Goal: Task Accomplishment & Management: Manage account settings

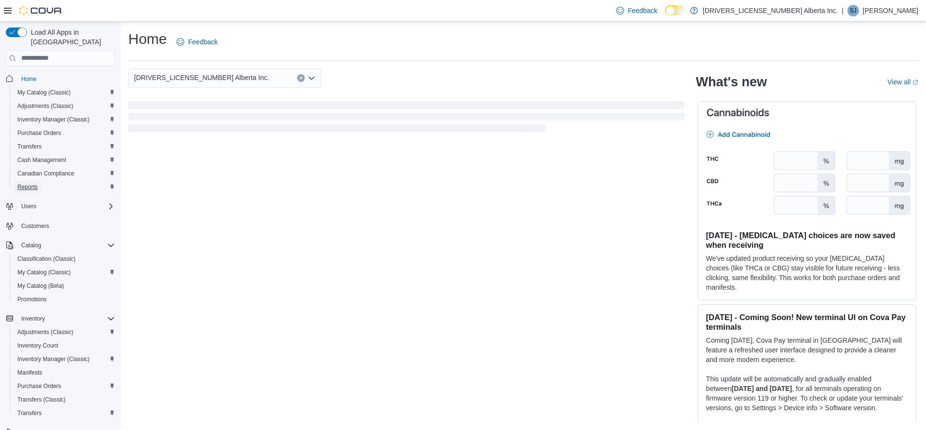
click at [27, 183] on span "Reports" at bounding box center [27, 187] width 20 height 8
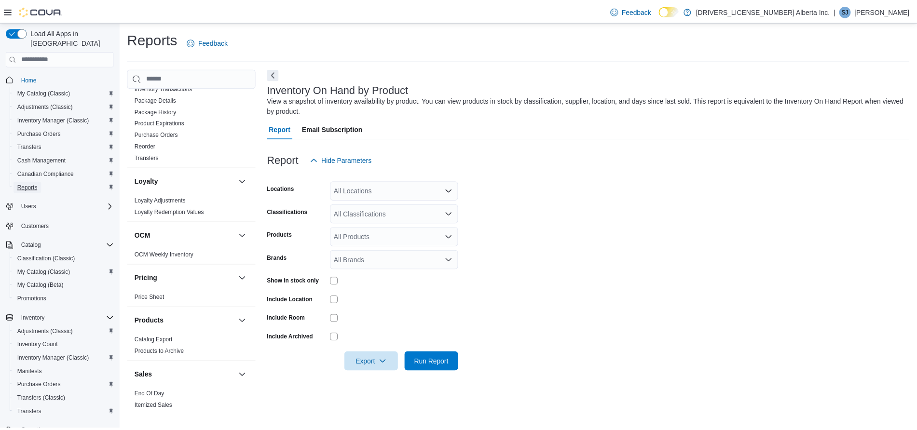
scroll to position [581, 0]
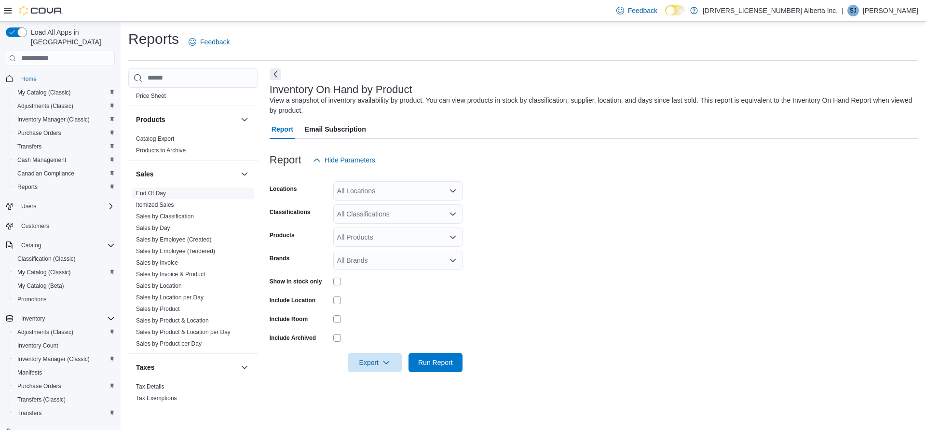
click at [165, 190] on link "End Of Day" at bounding box center [151, 193] width 30 height 7
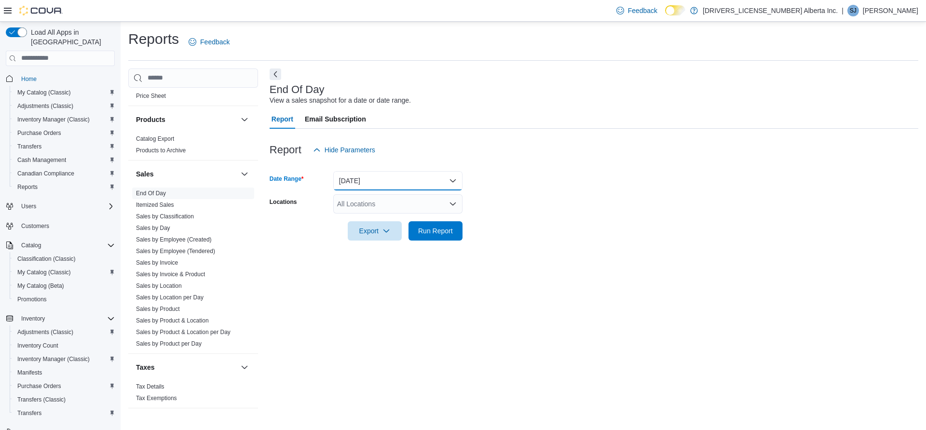
click at [437, 189] on button "[DATE]" at bounding box center [397, 180] width 129 height 19
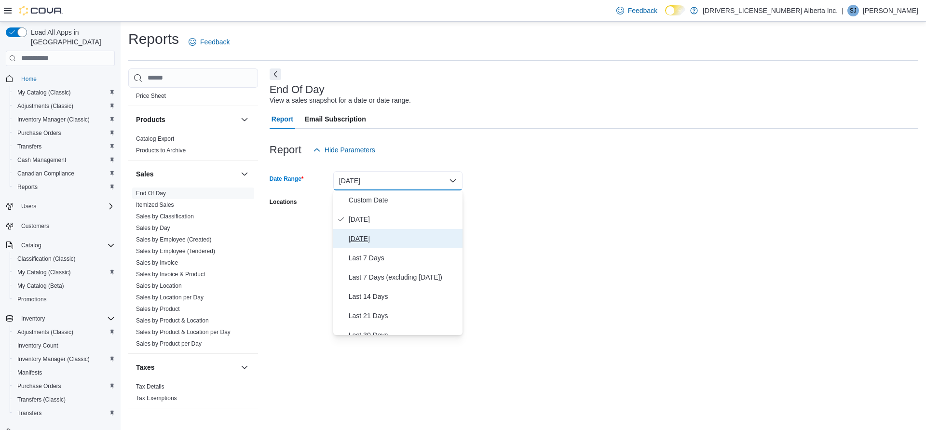
click at [368, 242] on span "[DATE]" at bounding box center [404, 239] width 110 height 12
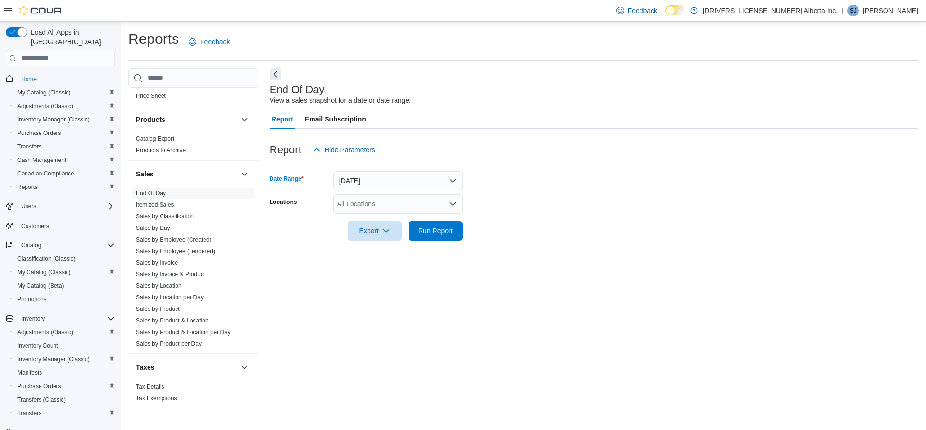
click at [394, 211] on div "All Locations" at bounding box center [397, 203] width 129 height 19
type input "***"
click at [406, 222] on span "[STREET_ADDRESS]" at bounding box center [392, 221] width 67 height 10
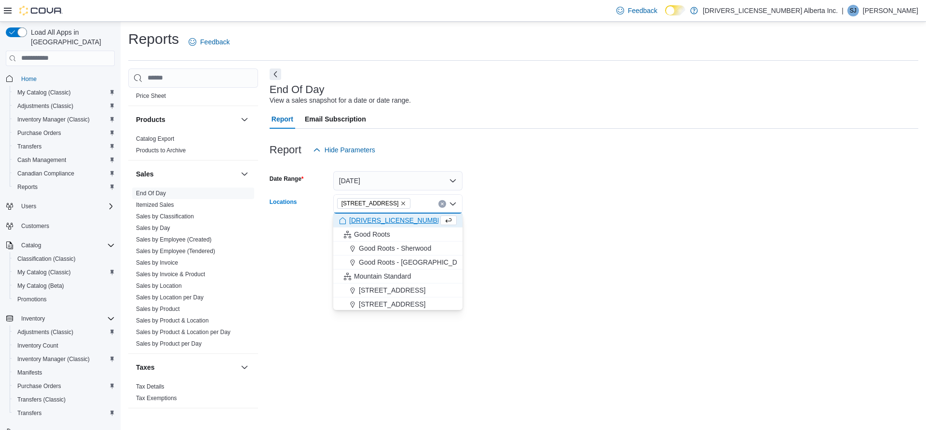
click at [618, 209] on form "Date Range [DATE] Locations [STREET_ADDRESS][GEOGRAPHIC_DATA]. Selected. [STREE…" at bounding box center [594, 200] width 649 height 81
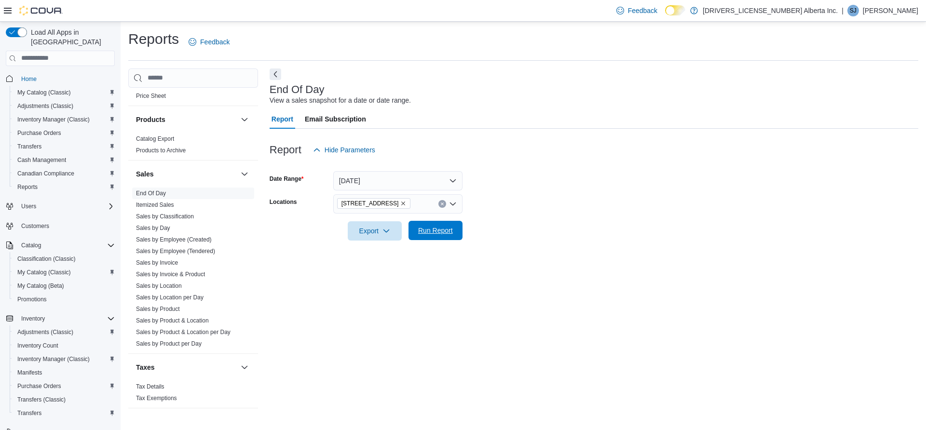
click at [424, 237] on span "Run Report" at bounding box center [435, 230] width 42 height 19
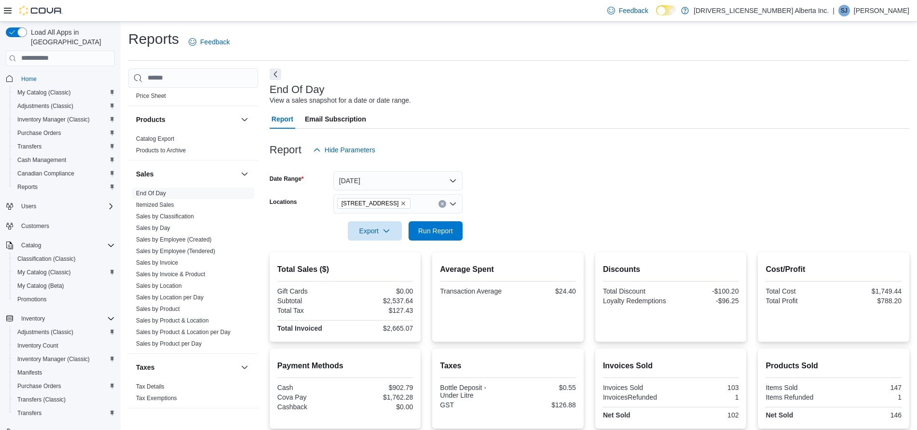
scroll to position [99, 0]
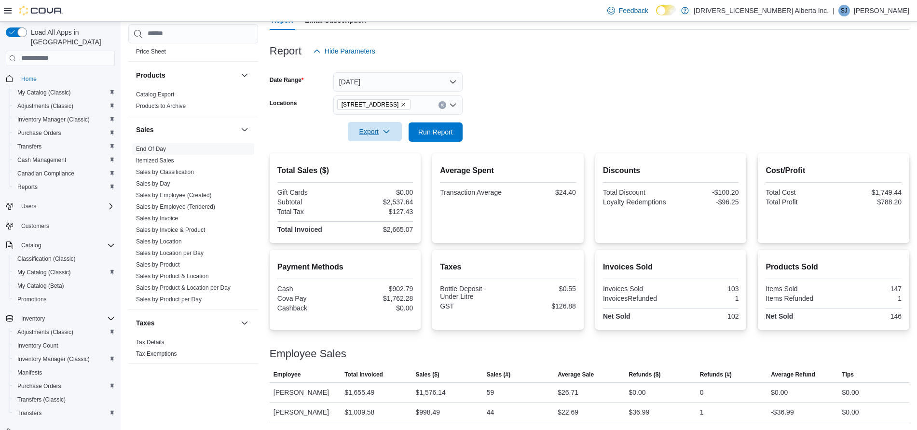
click at [368, 130] on span "Export" at bounding box center [374, 131] width 42 height 19
click at [363, 168] on span "Export to Pdf" at bounding box center [375, 171] width 43 height 8
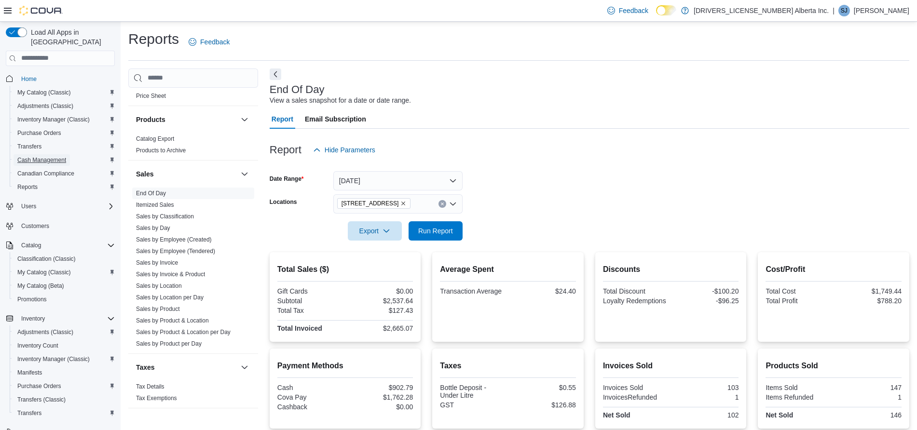
click at [44, 156] on span "Cash Management" at bounding box center [41, 160] width 49 height 8
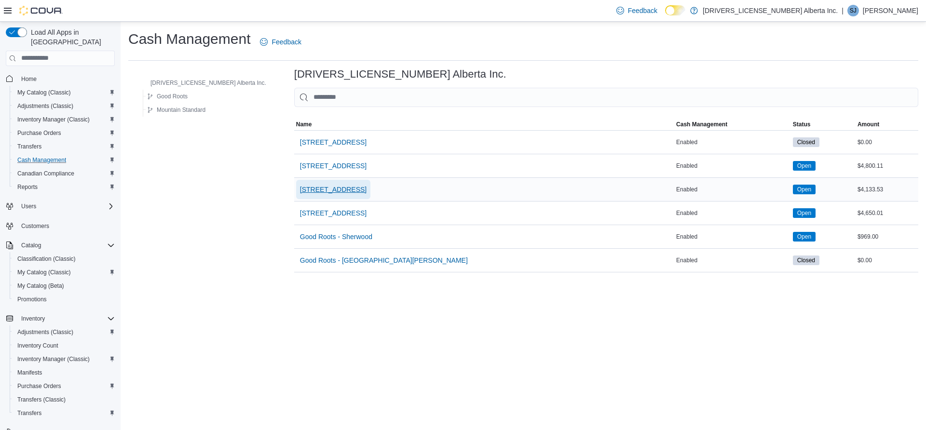
click at [300, 186] on span "[STREET_ADDRESS]" at bounding box center [333, 190] width 67 height 10
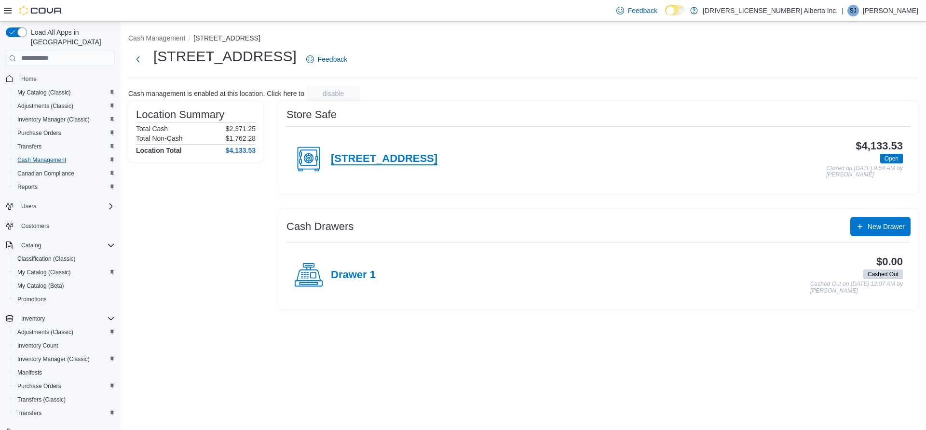
click at [350, 164] on h4 "[STREET_ADDRESS]" at bounding box center [384, 159] width 107 height 13
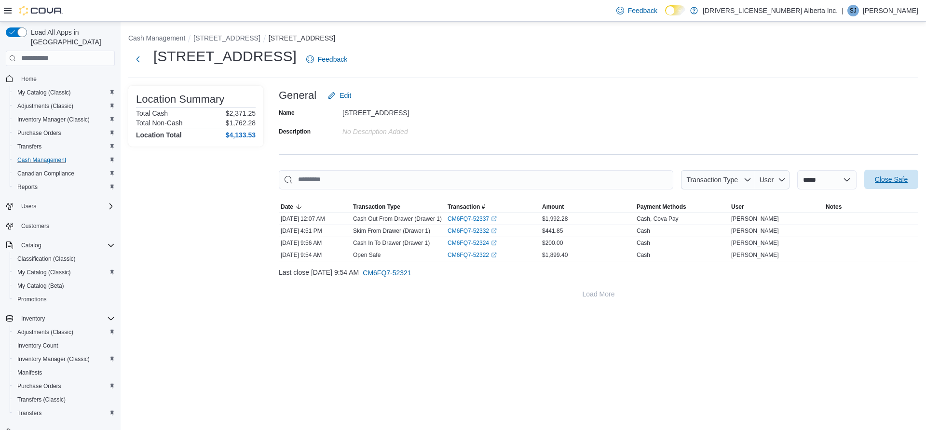
click at [890, 170] on span "Close Safe" at bounding box center [891, 179] width 42 height 19
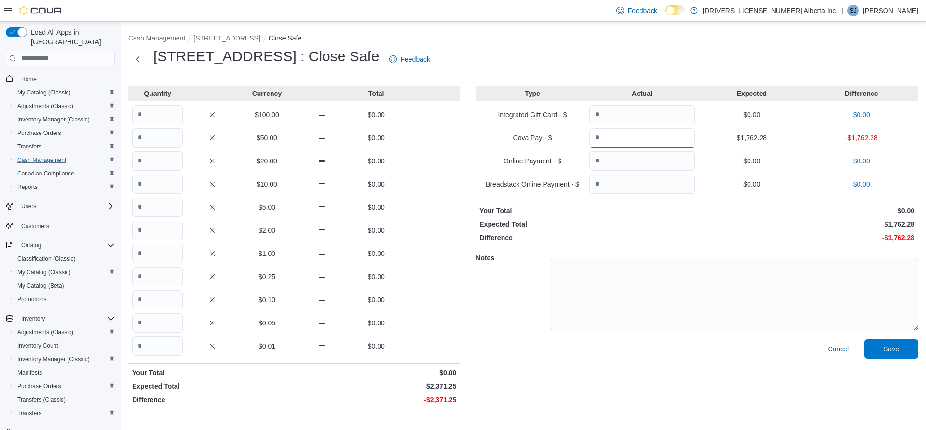
click at [612, 137] on input "Quantity" at bounding box center [642, 137] width 106 height 19
type input "*******"
click at [156, 114] on input "Quantity" at bounding box center [157, 114] width 51 height 19
type input "**"
type input "*"
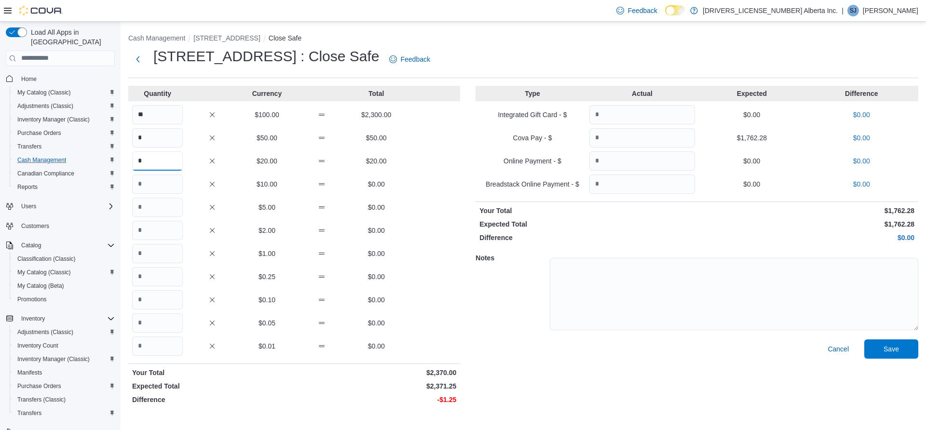
type input "*"
click at [895, 338] on div "Notes" at bounding box center [696, 292] width 443 height 93
drag, startPoint x: 899, startPoint y: 342, endPoint x: 895, endPoint y: 338, distance: 5.8
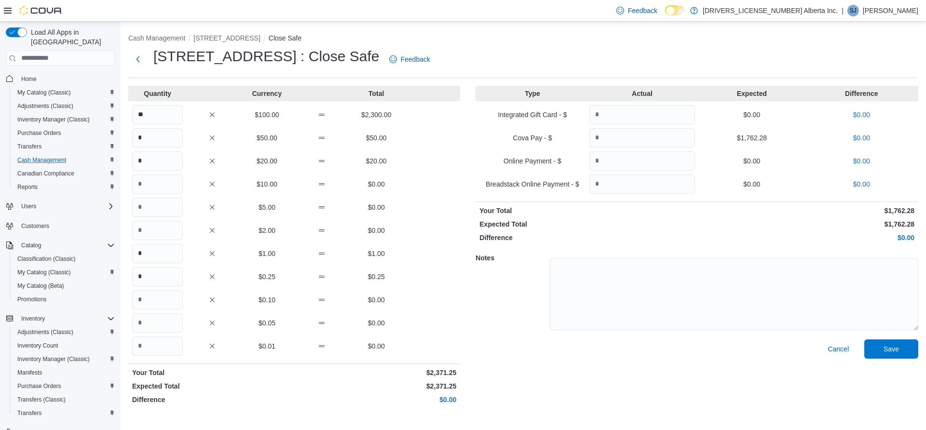
click at [895, 338] on div "Notes" at bounding box center [696, 292] width 443 height 93
click at [895, 339] on div "Cancel Save" at bounding box center [696, 373] width 443 height 69
click at [895, 339] on span "Save" at bounding box center [891, 348] width 42 height 19
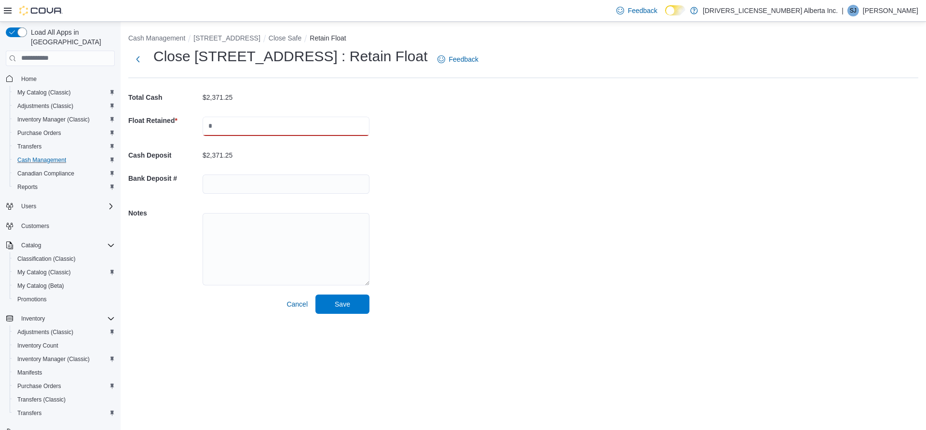
click at [257, 122] on input "text" at bounding box center [286, 126] width 167 height 19
click at [233, 121] on input "text" at bounding box center [286, 126] width 167 height 19
type input "*******"
type input "*****"
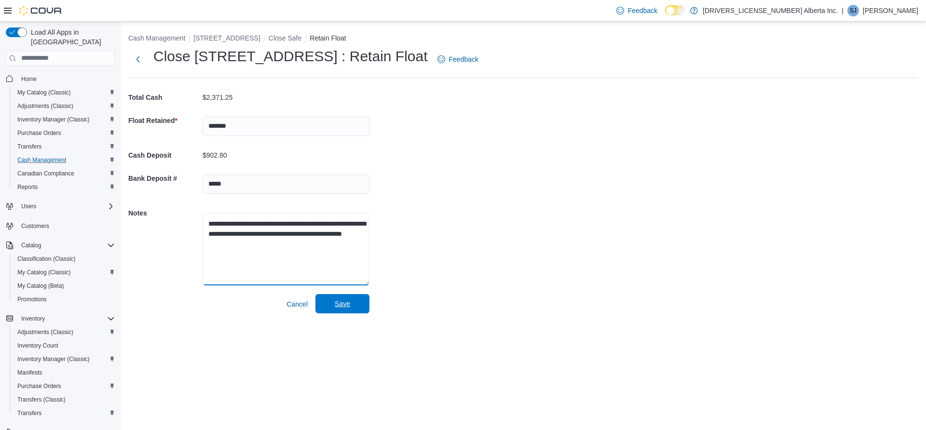
type textarea "**********"
click at [357, 305] on span "Save" at bounding box center [342, 303] width 42 height 19
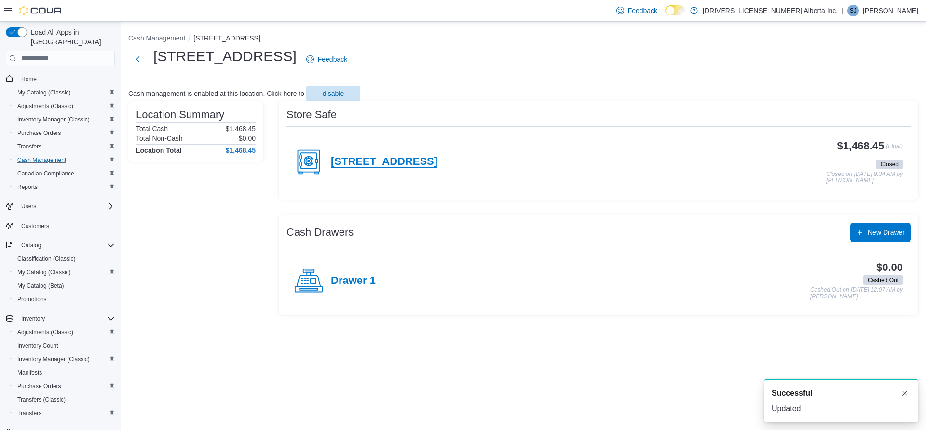
click at [416, 161] on h4 "[STREET_ADDRESS]" at bounding box center [384, 162] width 107 height 13
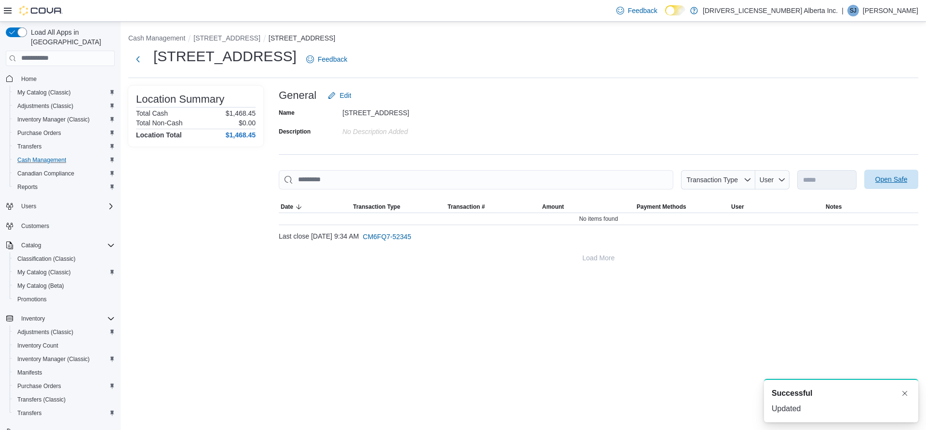
click at [880, 184] on span "Open Safe" at bounding box center [891, 179] width 42 height 19
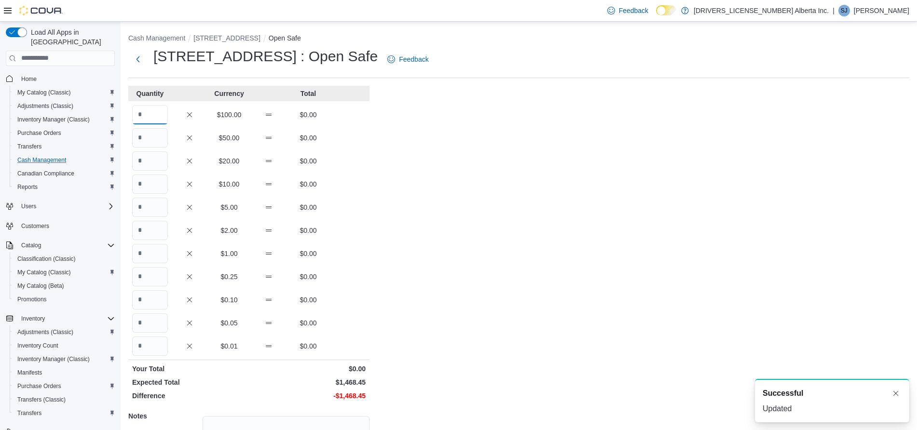
click at [166, 121] on input "Quantity" at bounding box center [150, 114] width 36 height 19
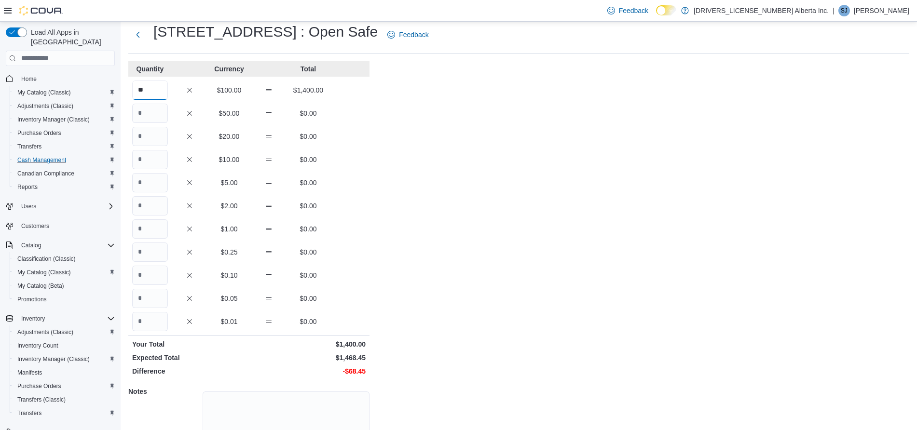
type input "**"
type input "*"
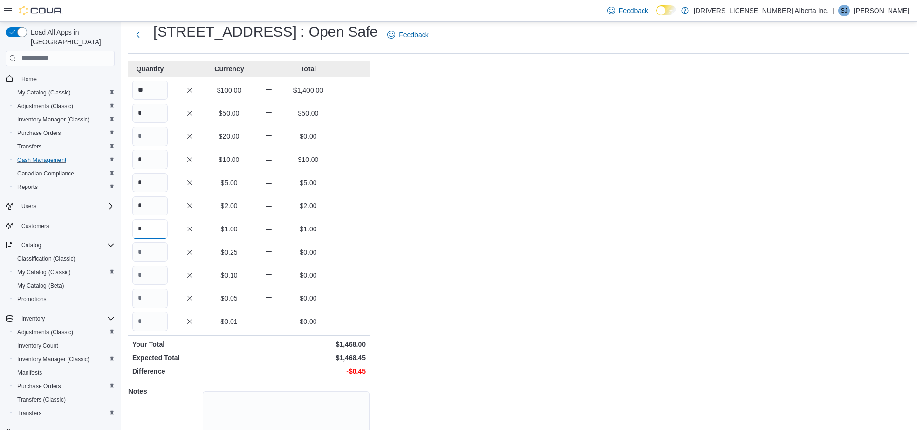
type input "*"
click at [156, 252] on input "*" at bounding box center [150, 252] width 36 height 19
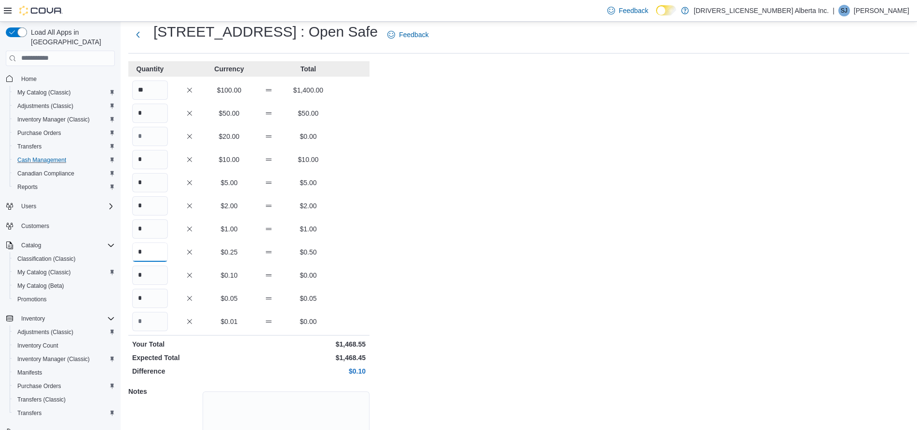
click at [156, 252] on input "*" at bounding box center [150, 252] width 36 height 19
type input "*"
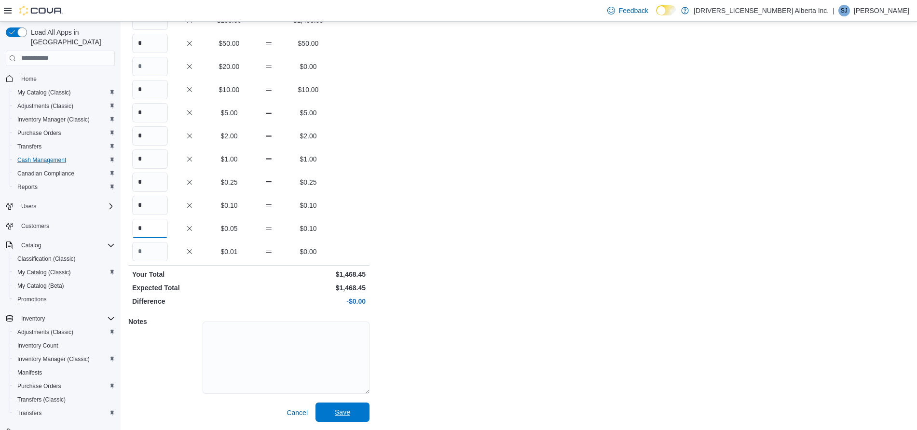
type input "*"
click at [356, 408] on span "Save" at bounding box center [342, 412] width 42 height 19
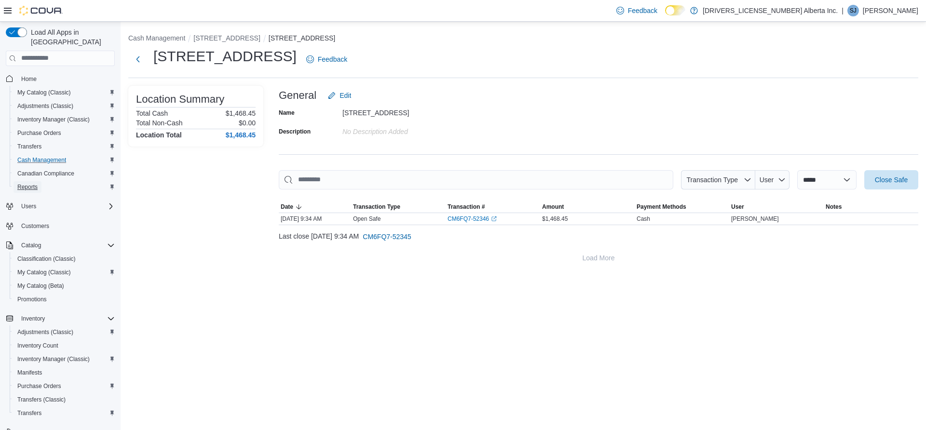
click at [39, 181] on link "Reports" at bounding box center [28, 187] width 28 height 12
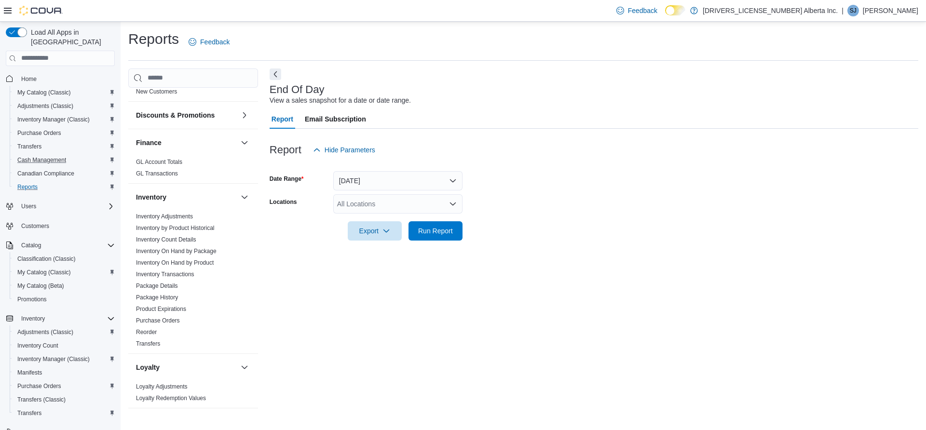
scroll to position [194, 0]
click at [203, 257] on link "Inventory On Hand by Product" at bounding box center [175, 260] width 78 height 7
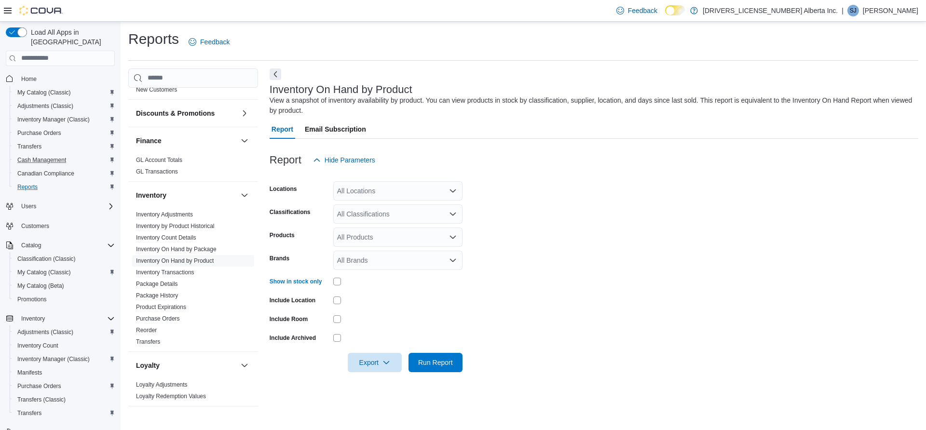
click at [394, 185] on div "All Locations" at bounding box center [397, 190] width 129 height 19
type input "***"
click at [410, 208] on span "[STREET_ADDRESS]" at bounding box center [392, 208] width 67 height 10
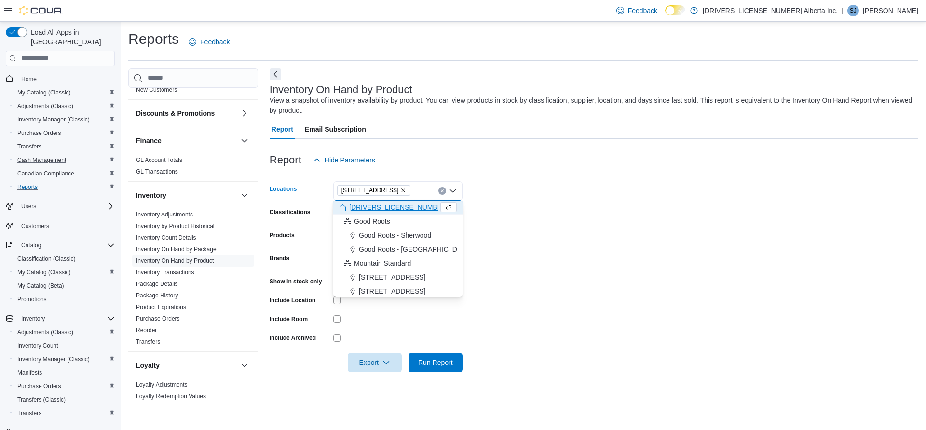
click at [566, 305] on form "Locations [STREET_ADDRESS][GEOGRAPHIC_DATA]. Selected. [STREET_ADDRESS] Press B…" at bounding box center [594, 271] width 649 height 203
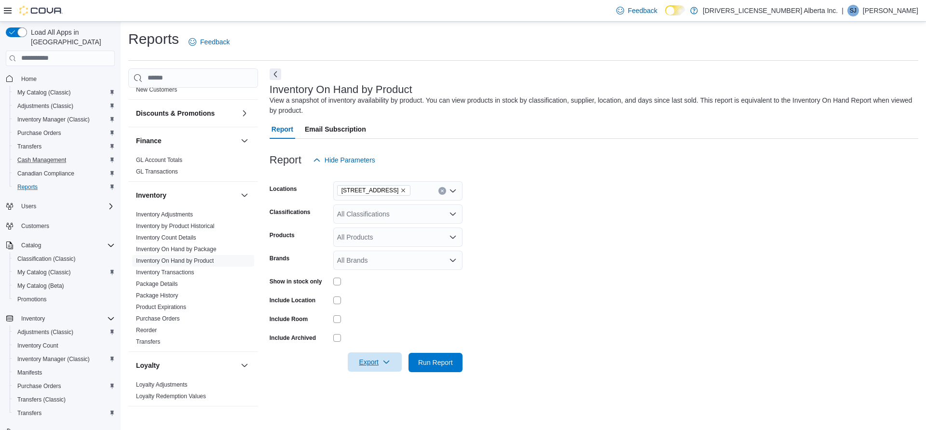
click at [374, 358] on span "Export" at bounding box center [374, 361] width 42 height 19
click at [436, 231] on div "All Products" at bounding box center [397, 237] width 129 height 19
click at [414, 219] on div "All Classifications" at bounding box center [397, 213] width 129 height 19
click at [369, 223] on form "Locations [STREET_ADDRESS] Classifications All Classifications Products All Pro…" at bounding box center [594, 271] width 649 height 203
click at [376, 217] on div "All Classifications" at bounding box center [397, 213] width 129 height 19
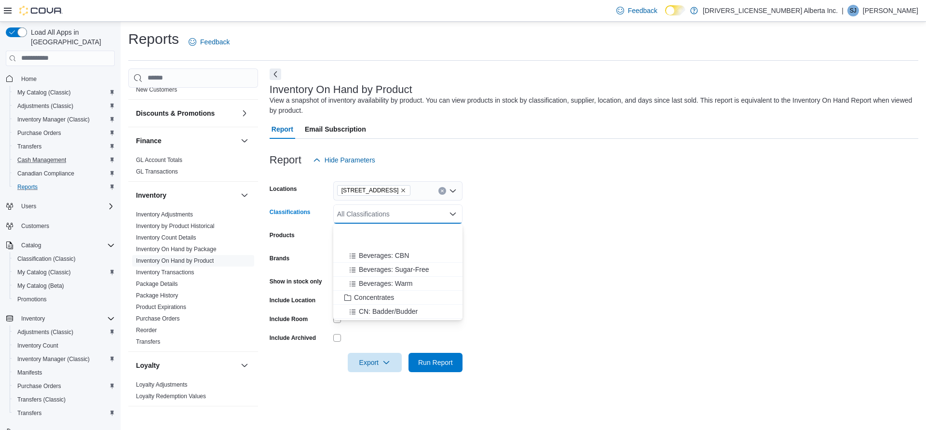
scroll to position [443, 0]
click at [379, 237] on span "Concentrates" at bounding box center [374, 235] width 40 height 10
click at [380, 247] on span "Oils & Caps" at bounding box center [372, 243] width 36 height 10
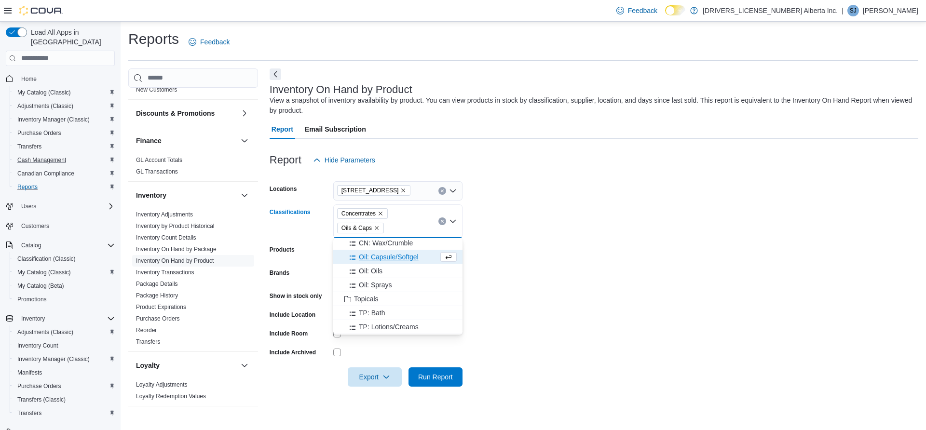
click at [367, 294] on span "Topicals" at bounding box center [366, 299] width 25 height 10
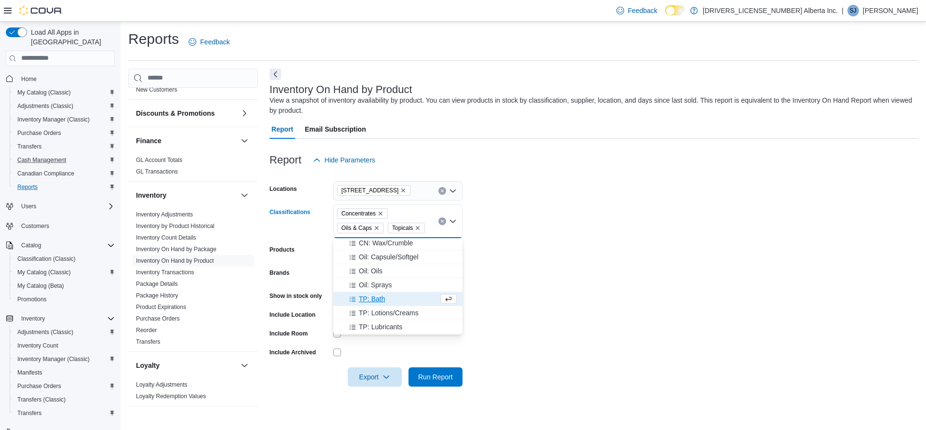
click at [525, 289] on form "Locations [STREET_ADDRESS] Classifications Concentrates Oils & Caps Topicals Co…" at bounding box center [594, 278] width 649 height 217
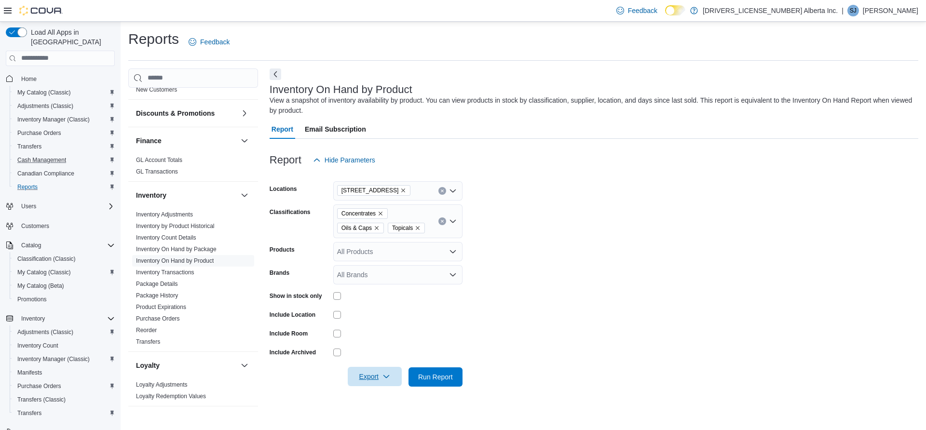
click at [389, 377] on icon "button" at bounding box center [386, 377] width 8 height 8
click at [375, 320] on span "Export to Excel" at bounding box center [375, 319] width 43 height 8
